Goal: Transaction & Acquisition: Purchase product/service

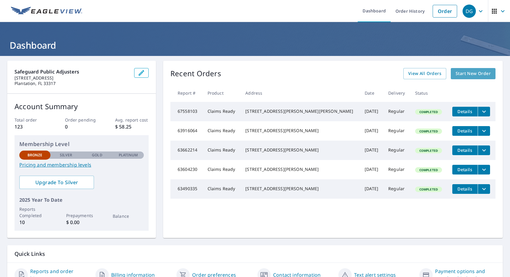
click at [474, 75] on span "Start New Order" at bounding box center [472, 74] width 35 height 8
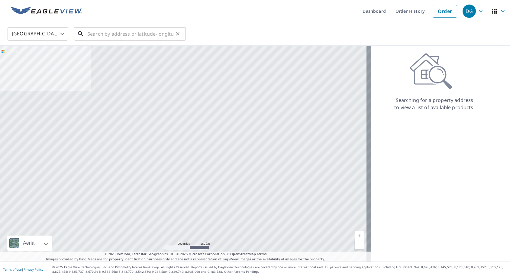
click at [109, 35] on input "text" at bounding box center [130, 33] width 86 height 17
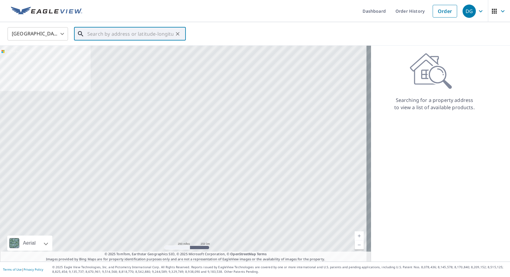
paste input "[STREET_ADDRESS][PERSON_NAME]"
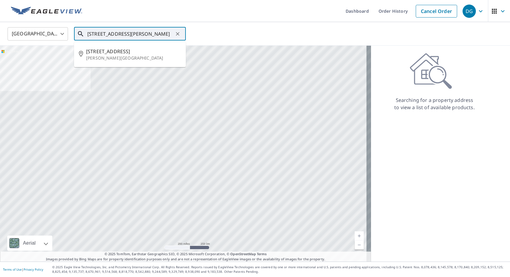
type input "[STREET_ADDRESS][PERSON_NAME]"
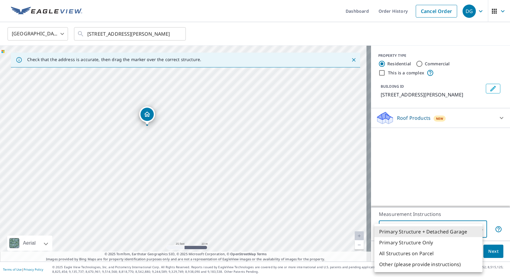
click at [477, 229] on body "DG DG Dashboard Order History Cancel Order DG [GEOGRAPHIC_DATA] [GEOGRAPHIC_DAT…" at bounding box center [255, 138] width 510 height 277
click at [470, 242] on li "Primary Structure Only" at bounding box center [428, 242] width 108 height 11
type input "2"
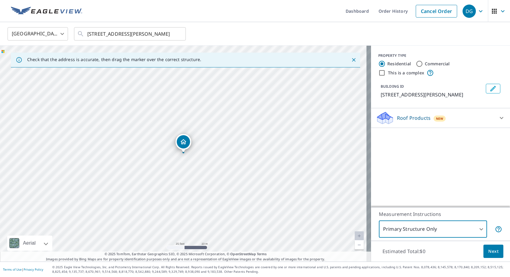
click at [498, 117] on icon at bounding box center [501, 117] width 7 height 7
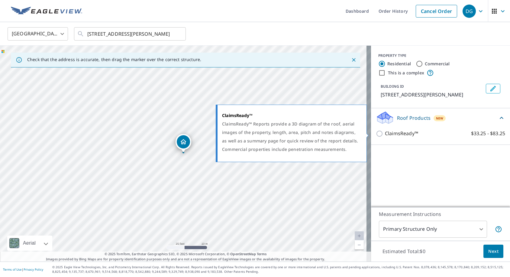
click at [404, 134] on p "ClaimsReady™" at bounding box center [401, 134] width 33 height 8
click at [385, 134] on input "ClaimsReady™ $33.25 - $83.25" at bounding box center [380, 133] width 9 height 7
checkbox input "true"
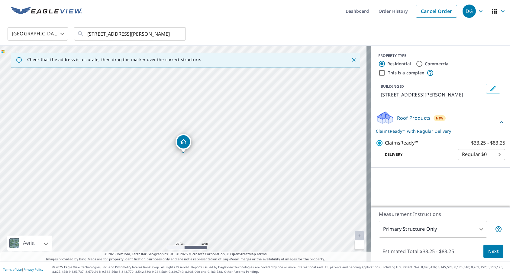
click at [494, 155] on body "DG DG Dashboard Order History Cancel Order DG [GEOGRAPHIC_DATA] [GEOGRAPHIC_DAT…" at bounding box center [255, 138] width 510 height 277
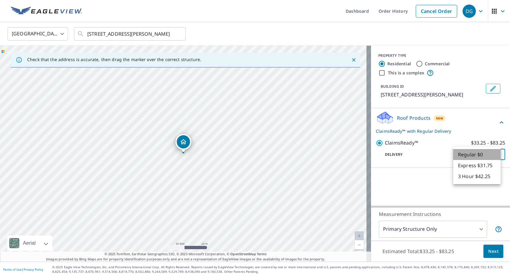
click at [481, 155] on li "Regular $0" at bounding box center [476, 154] width 47 height 11
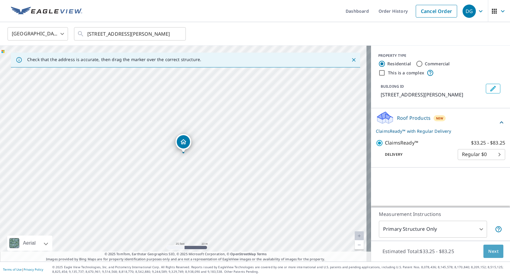
click at [488, 248] on span "Next" at bounding box center [493, 251] width 10 height 8
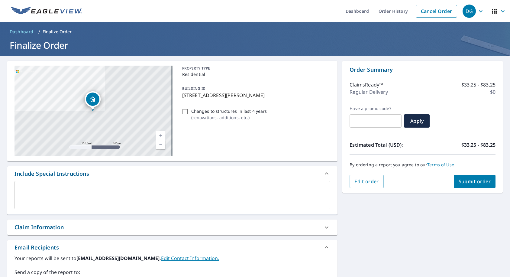
click at [470, 179] on span "Submit order" at bounding box center [474, 181] width 32 height 7
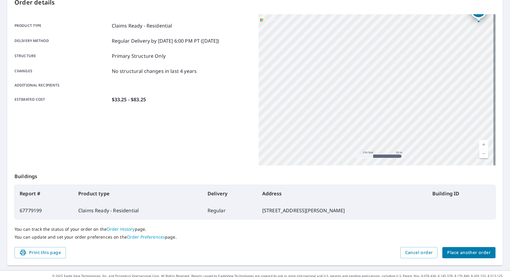
scroll to position [79, 0]
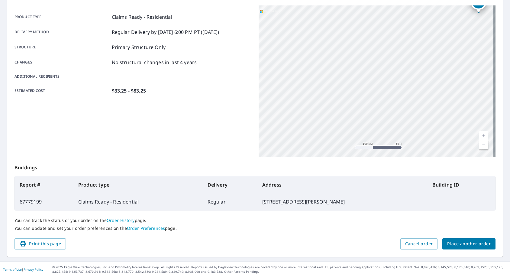
click at [360, 248] on div "Print this page Cancel order Place another order" at bounding box center [254, 243] width 481 height 11
